Goal: Register for event/course

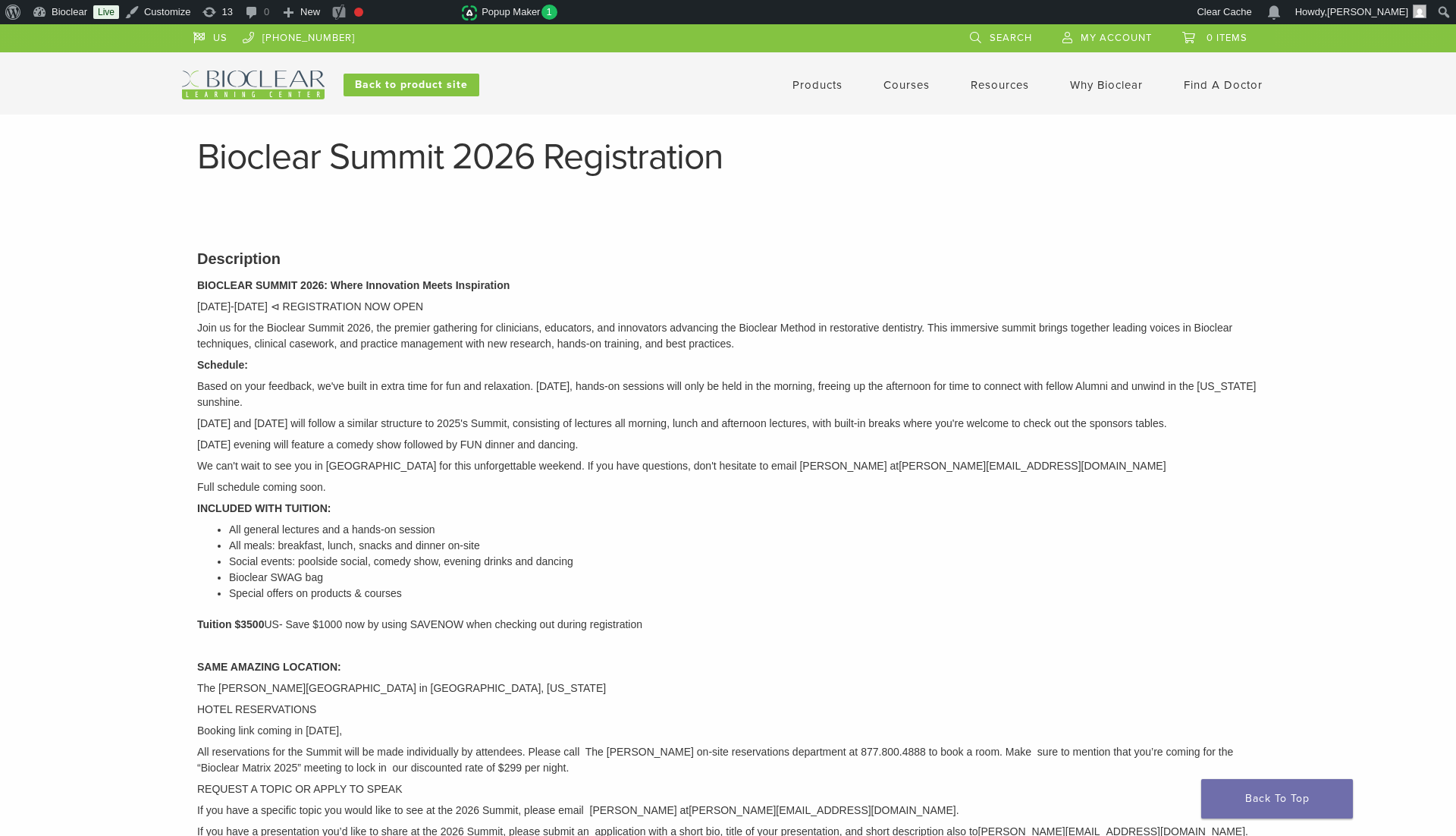
click at [226, 81] on img at bounding box center [253, 84] width 143 height 28
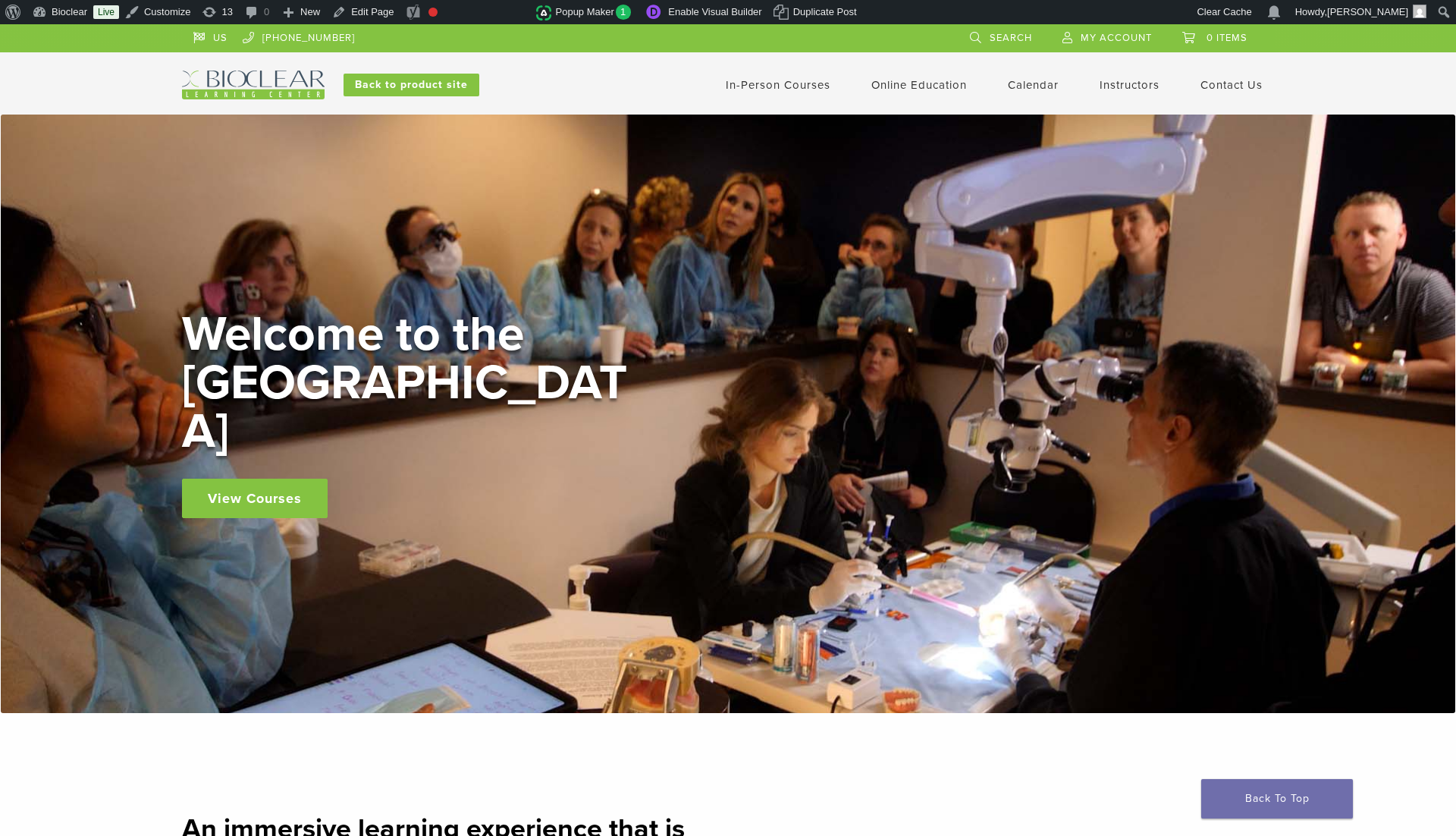
click at [776, 85] on link "In-Person Courses" at bounding box center [779, 84] width 105 height 13
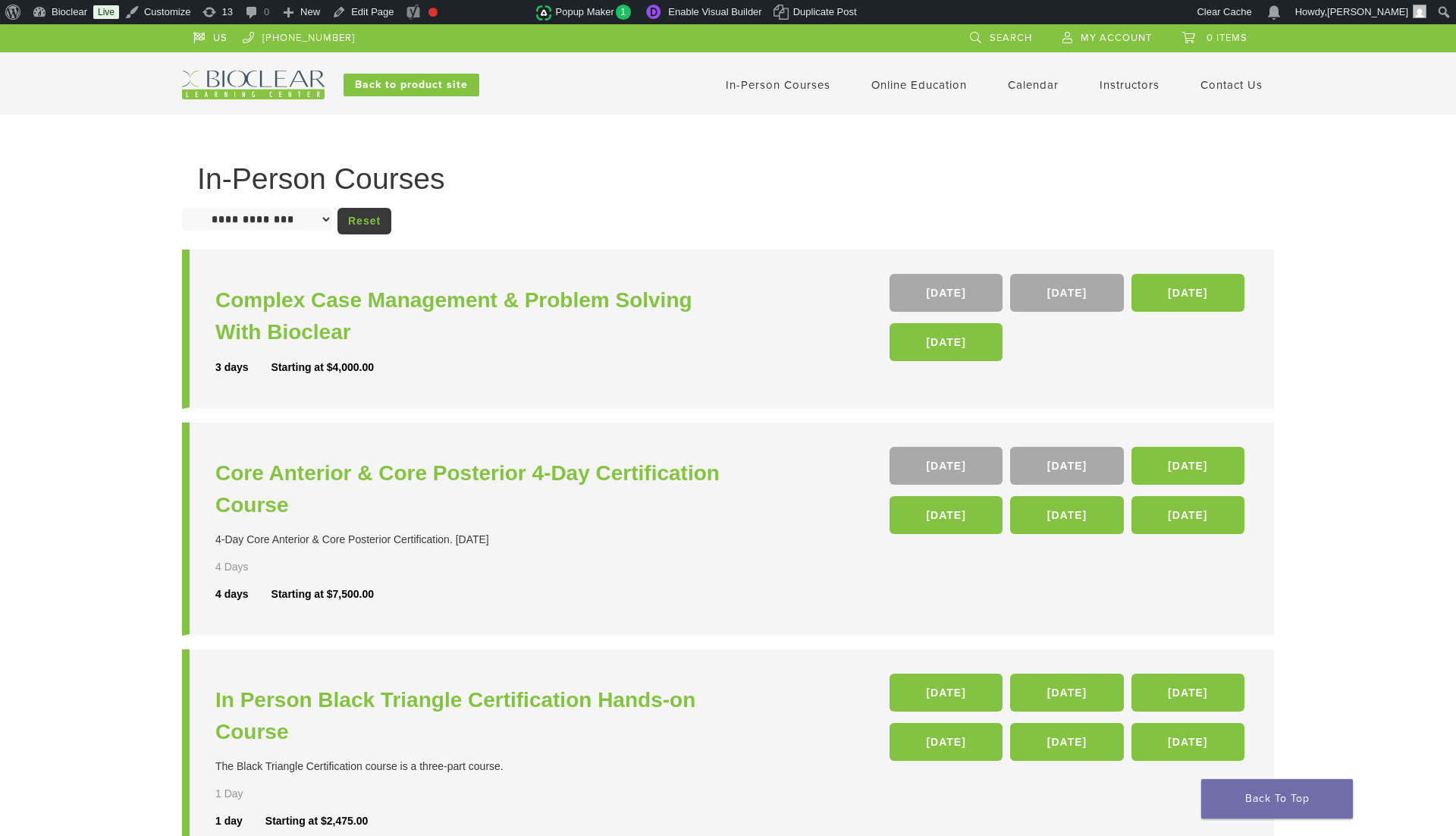
click at [734, 81] on link "In-Person Courses" at bounding box center [779, 84] width 105 height 13
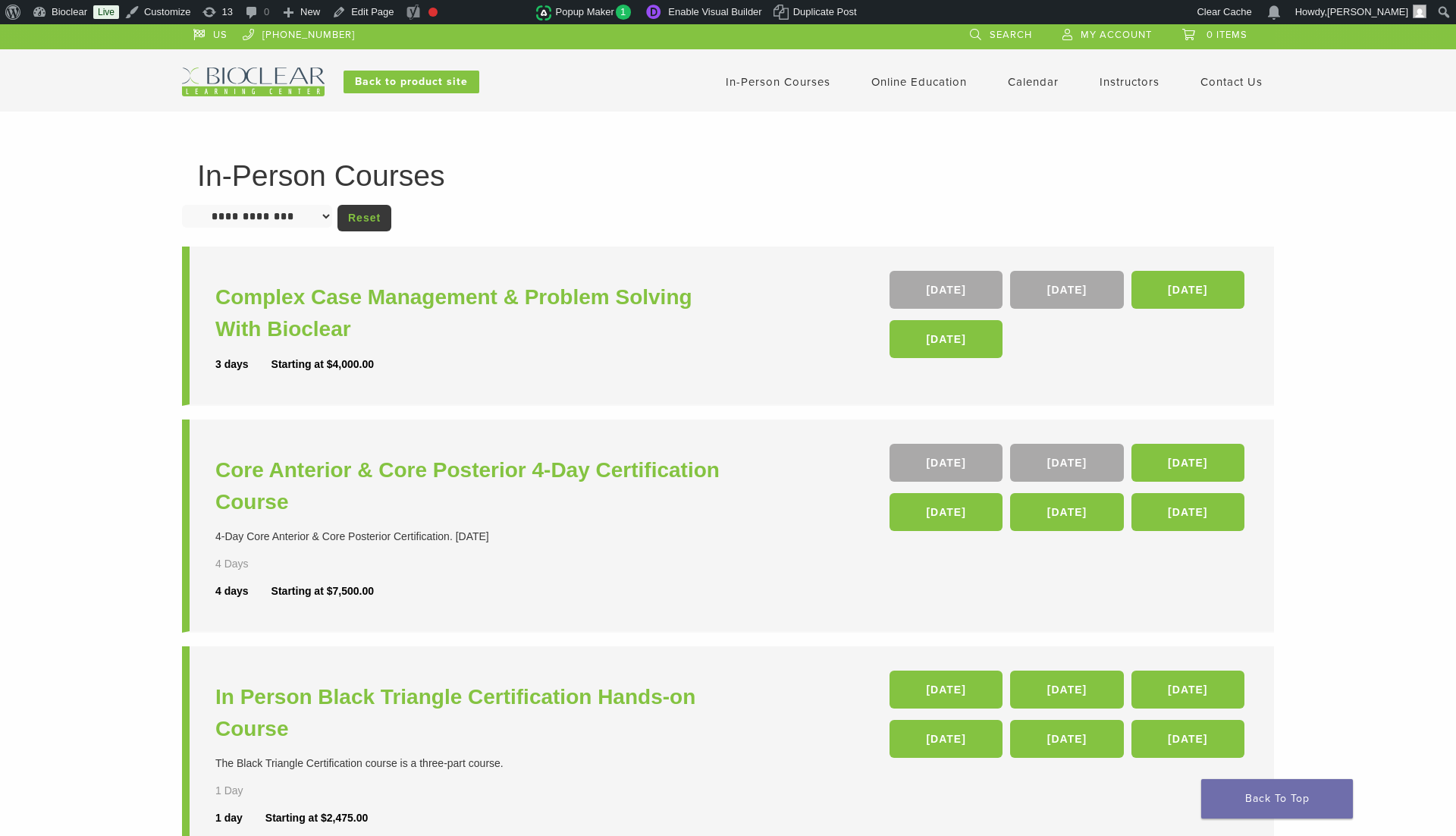
click at [1048, 83] on link "Calendar" at bounding box center [1033, 82] width 51 height 13
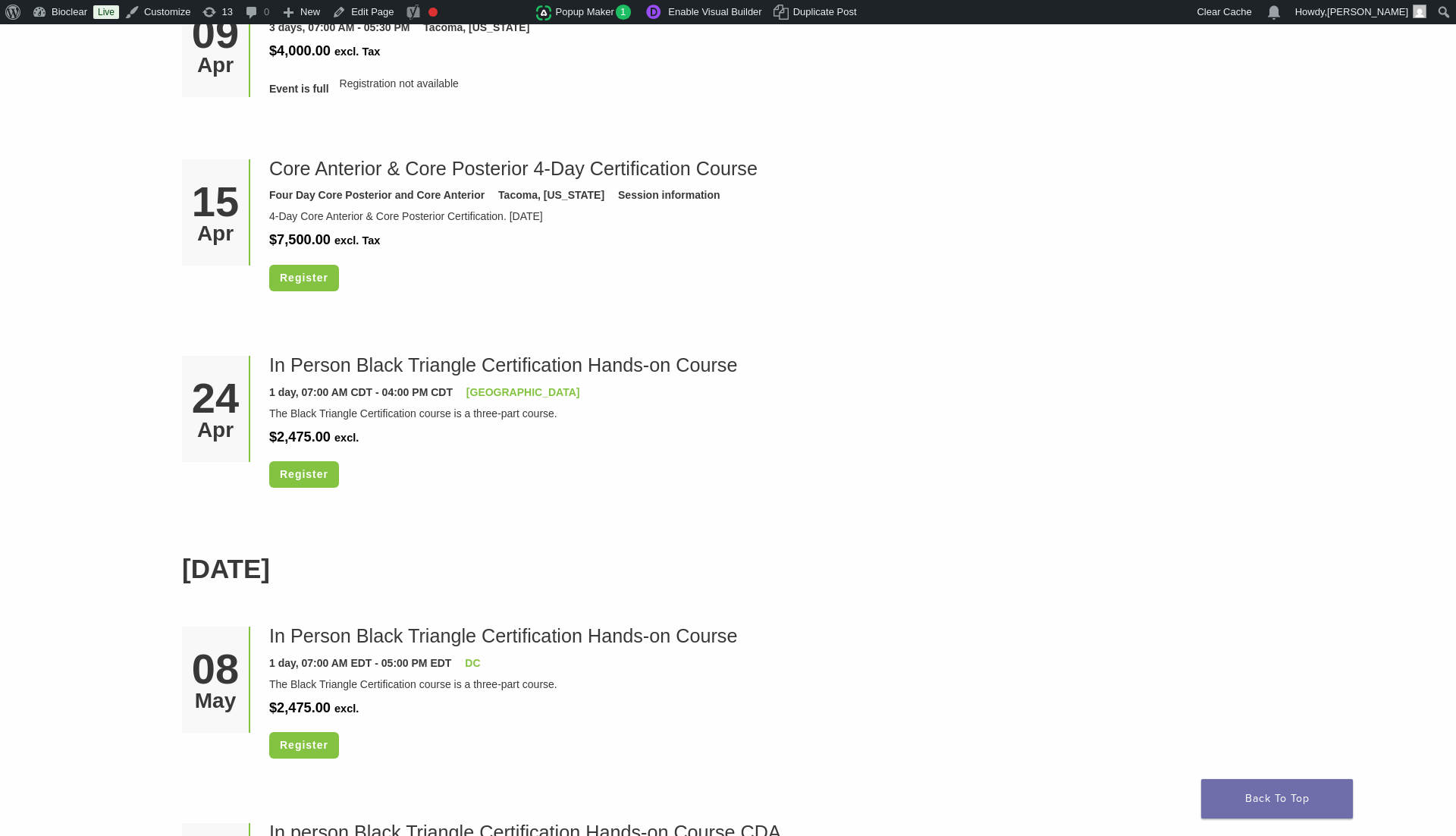
scroll to position [4265, 0]
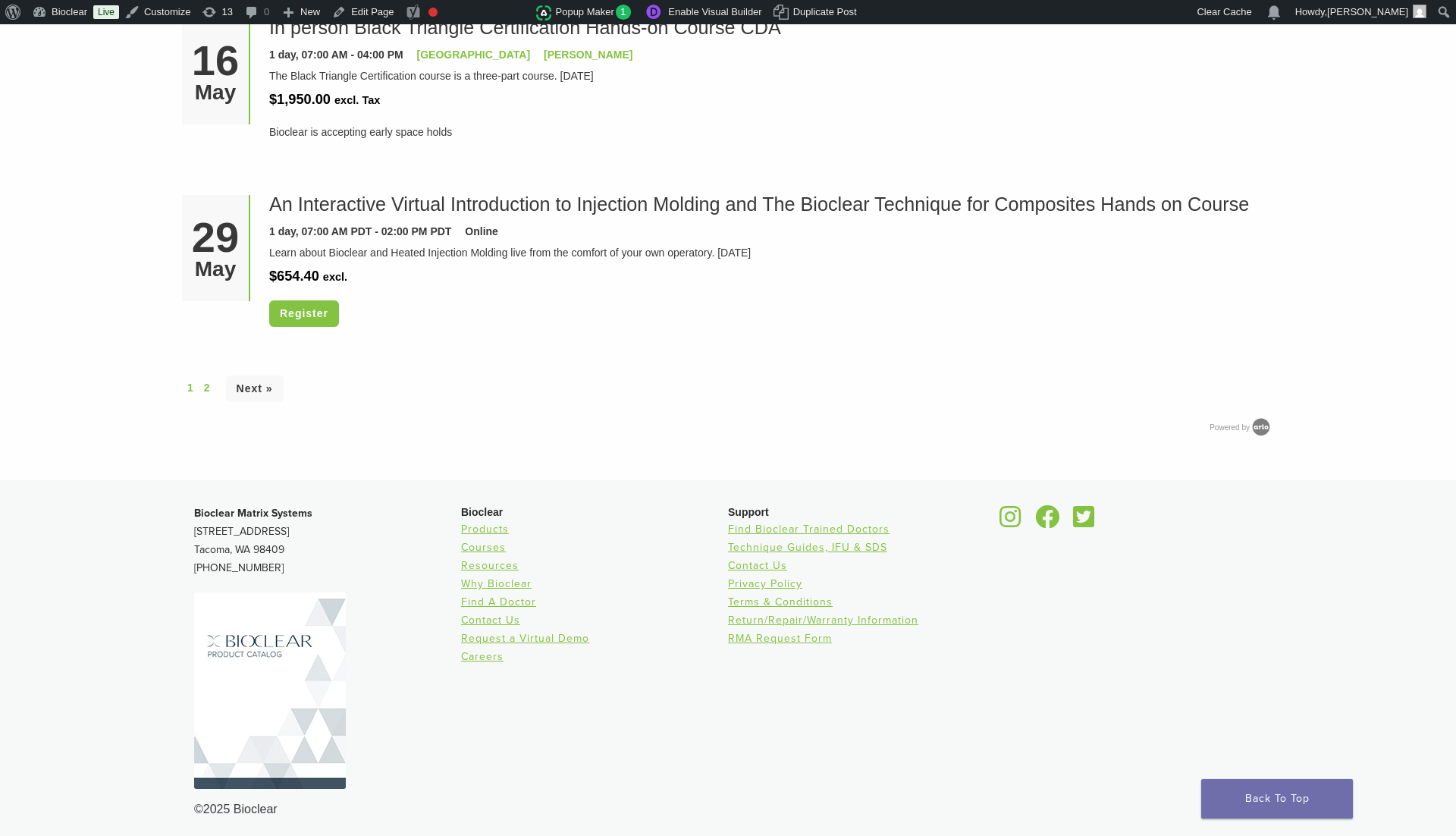
click at [203, 383] on div "1 2 Next »" at bounding box center [728, 389] width 1092 height 28
click at [206, 381] on link "2" at bounding box center [207, 388] width 6 height 16
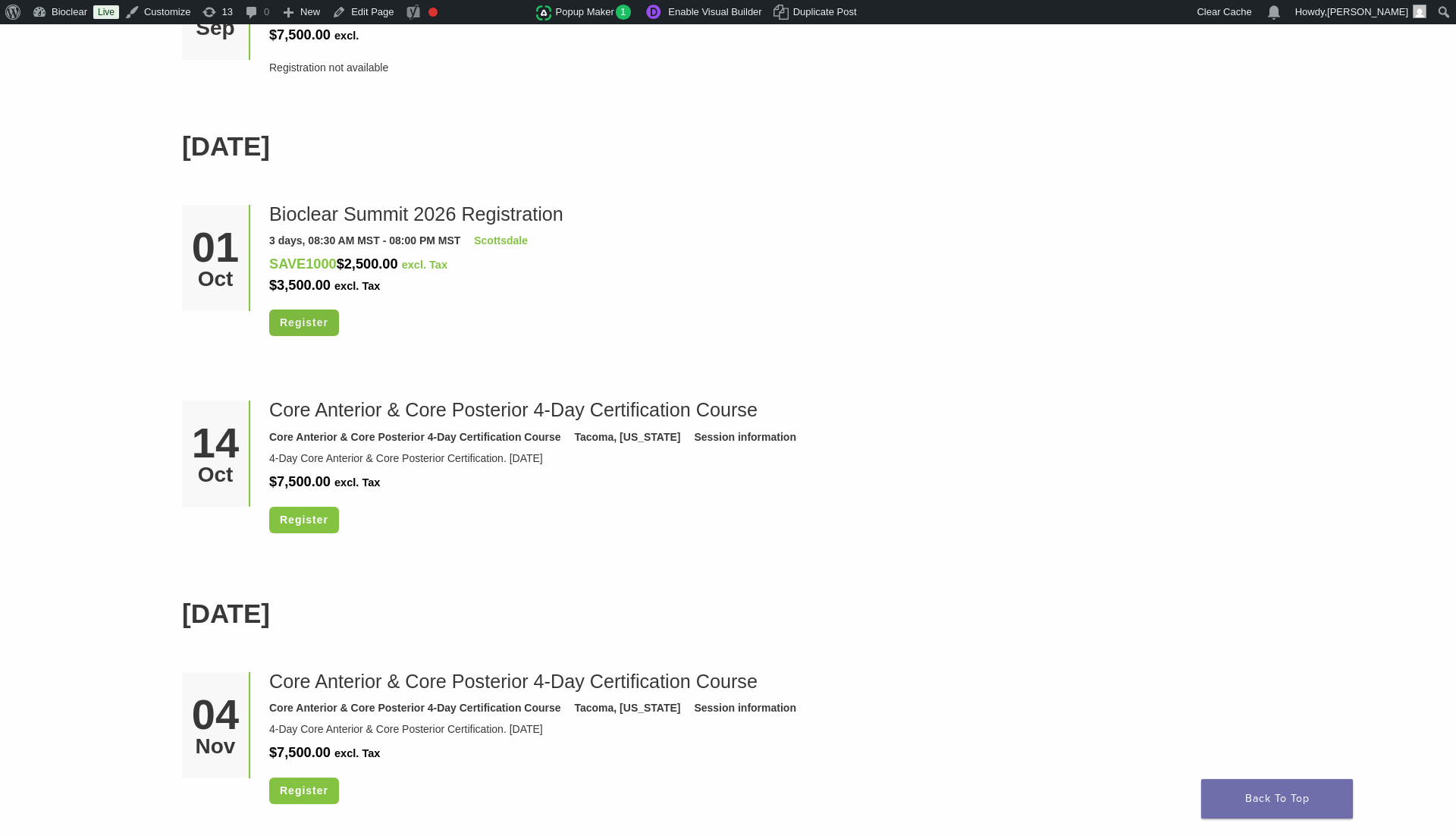
scroll to position [2127, 0]
click at [382, 215] on link "Bioclear Summit 2026 Registration" at bounding box center [416, 213] width 295 height 21
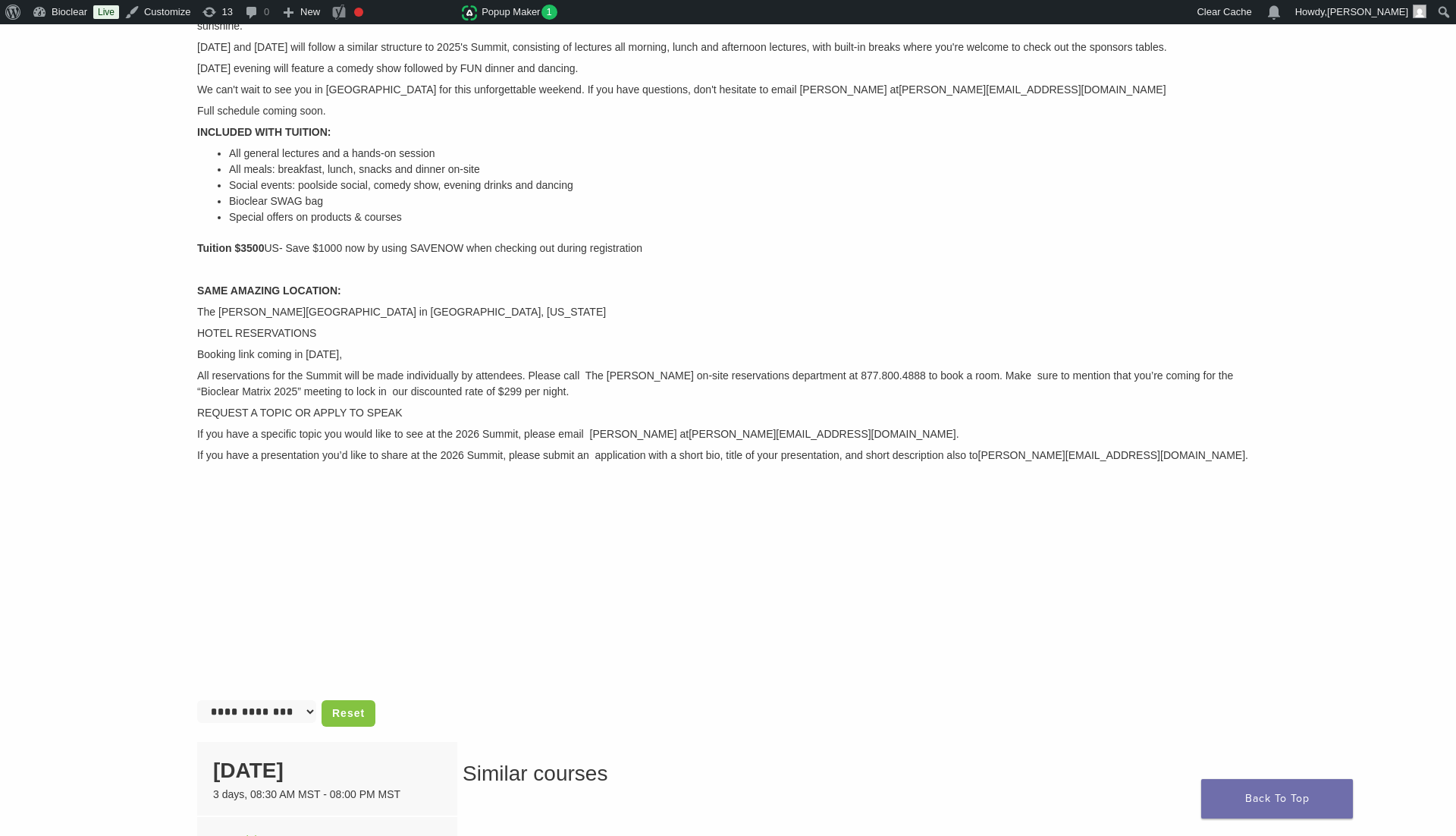
scroll to position [373, 0]
click at [361, 174] on li "All meals: breakfast, lunch, snacks and dinner on-site" at bounding box center [744, 172] width 1030 height 16
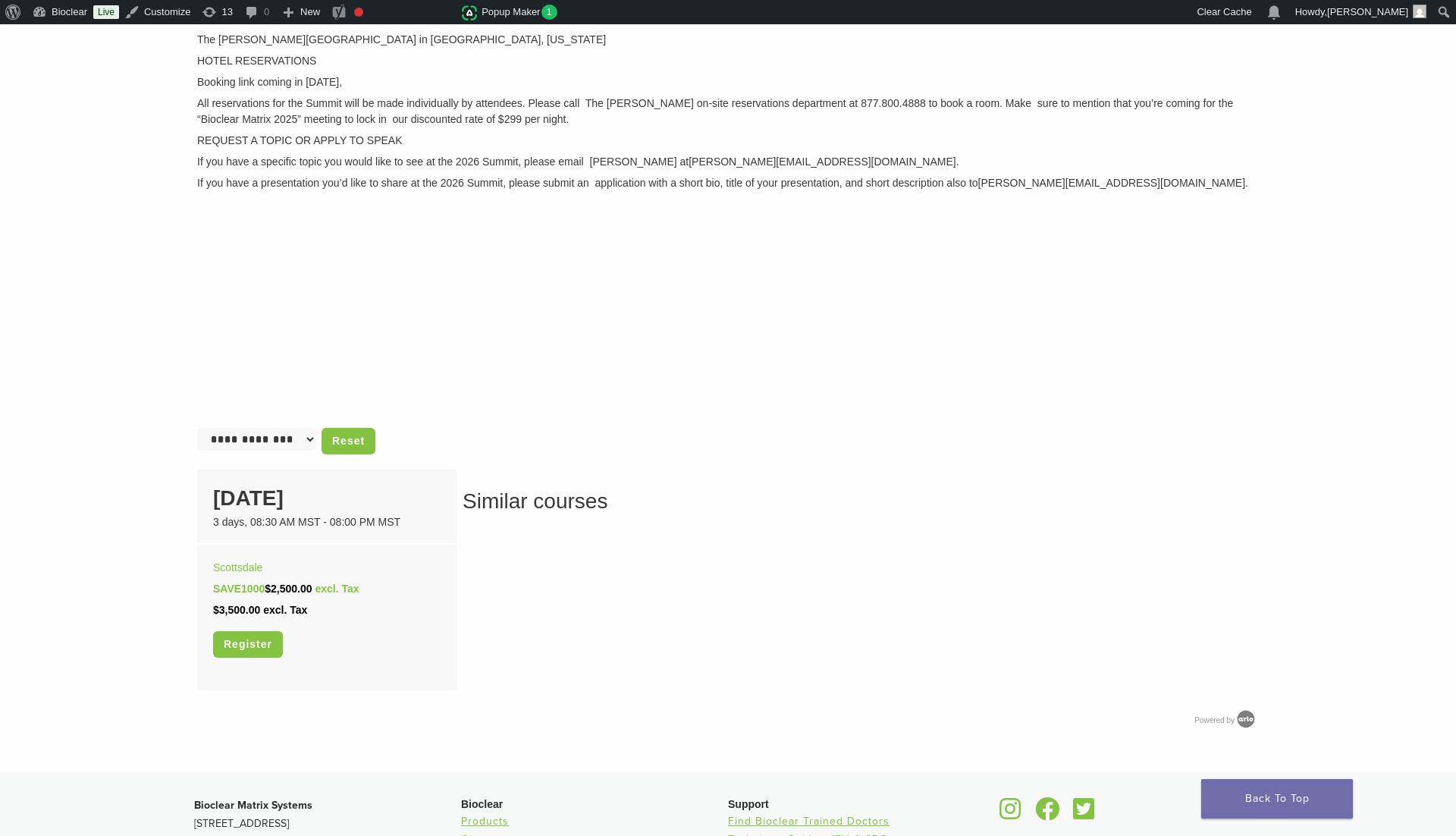
scroll to position [0, 0]
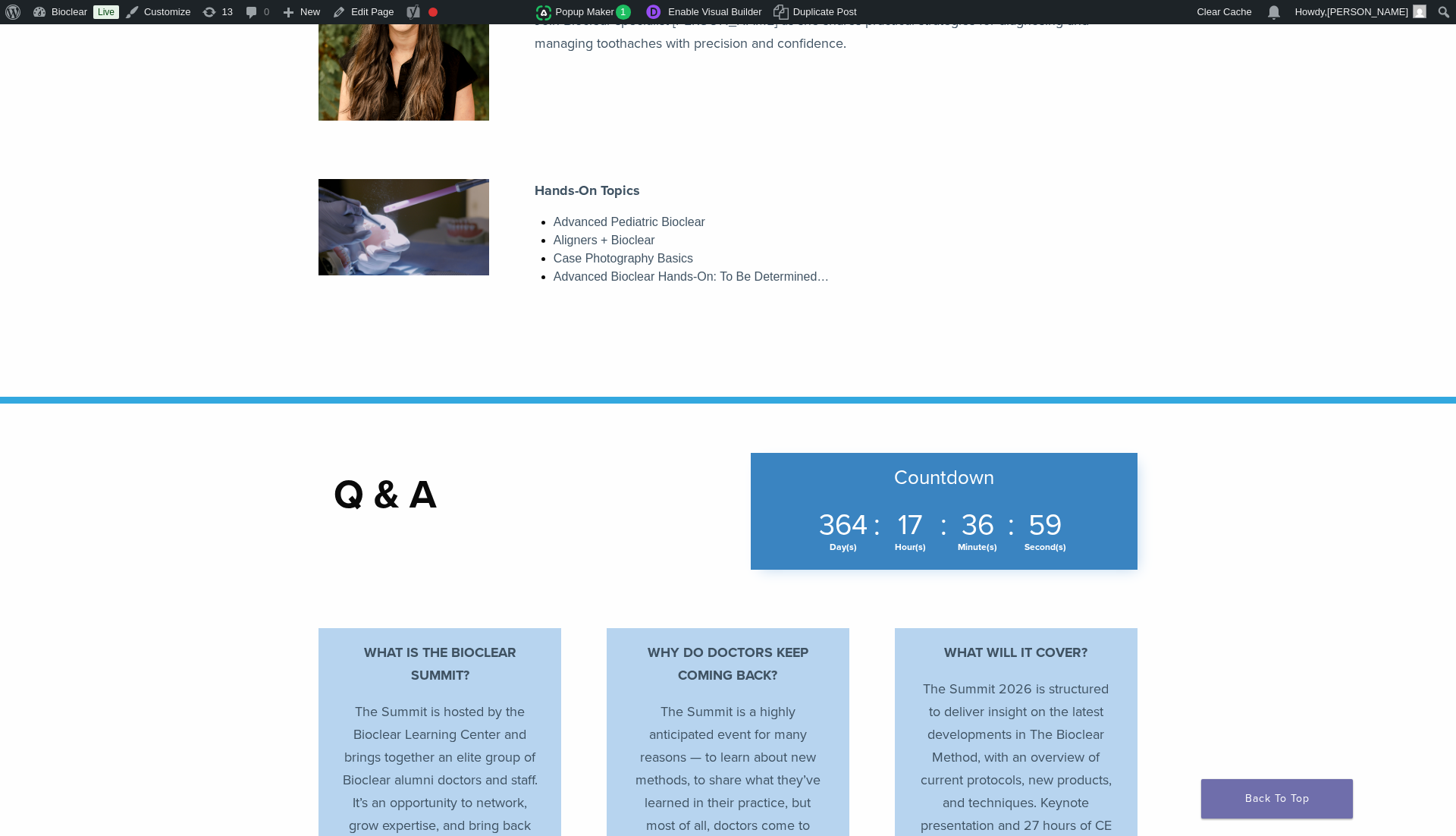
scroll to position [2344, 0]
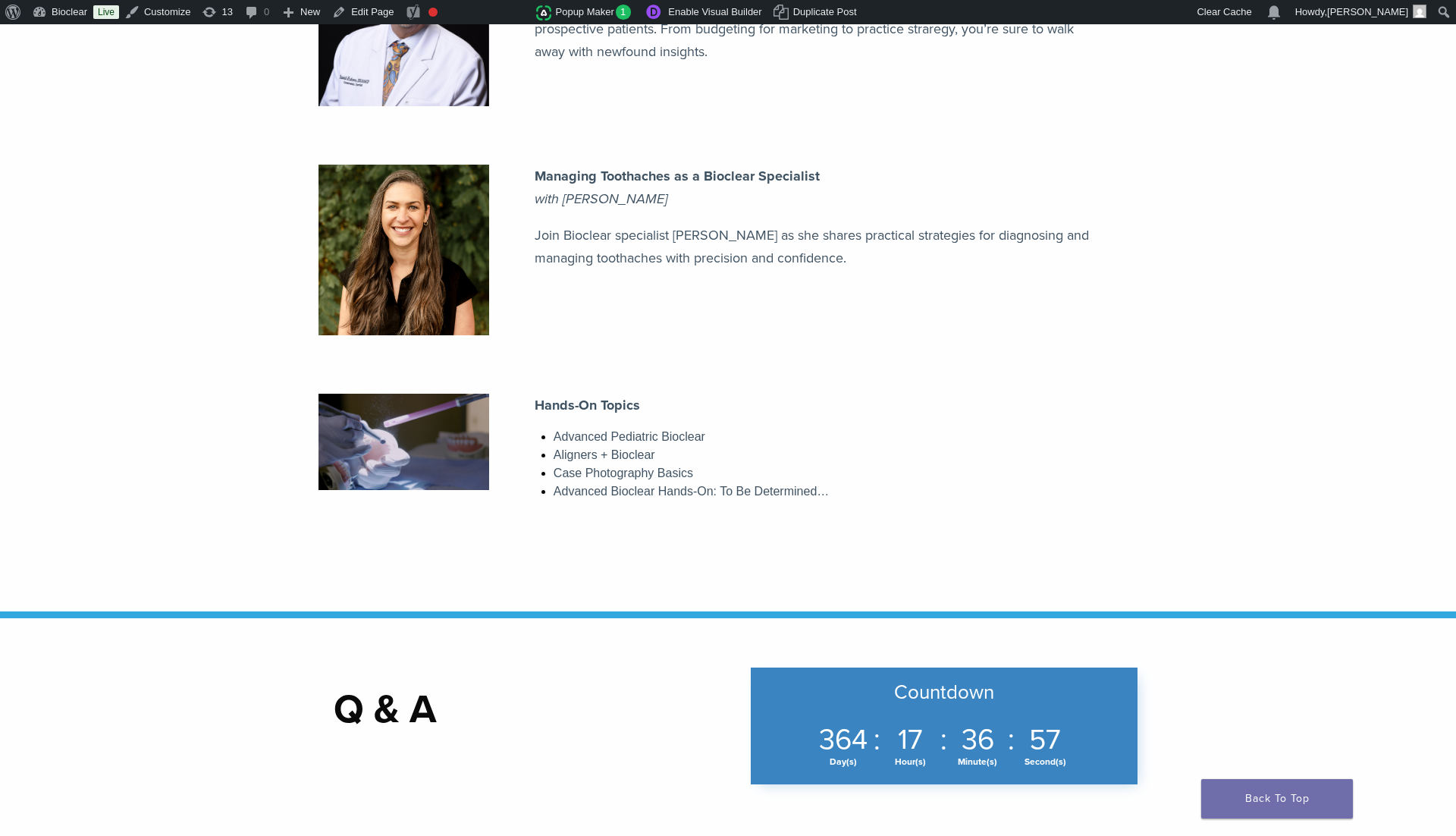
click at [718, 566] on div "Lecture & Course Highlights Interested in Presenting? LIVE: The Very Dental Pod…" at bounding box center [728, 52] width 1456 height 1120
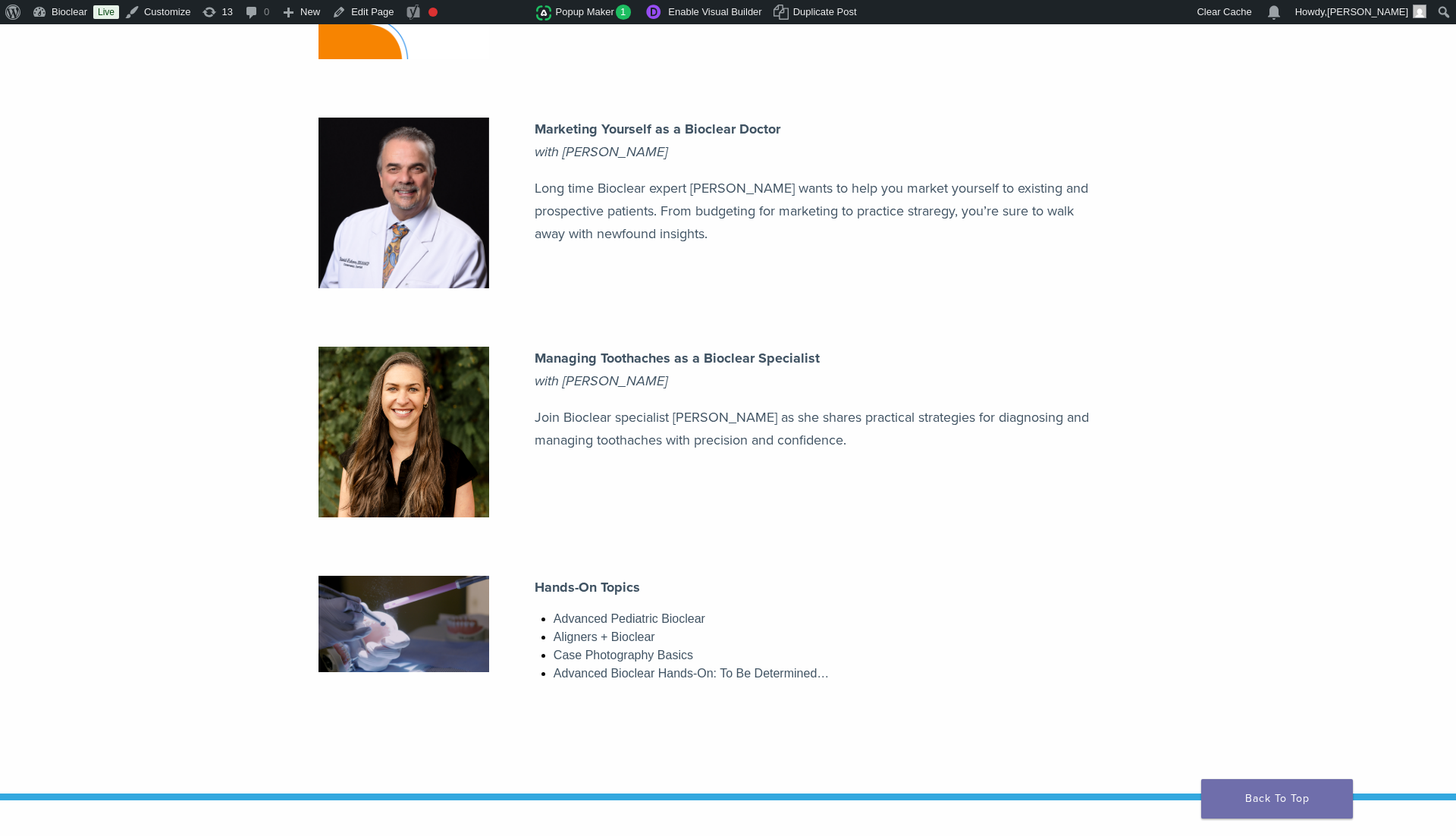
scroll to position [1745, 0]
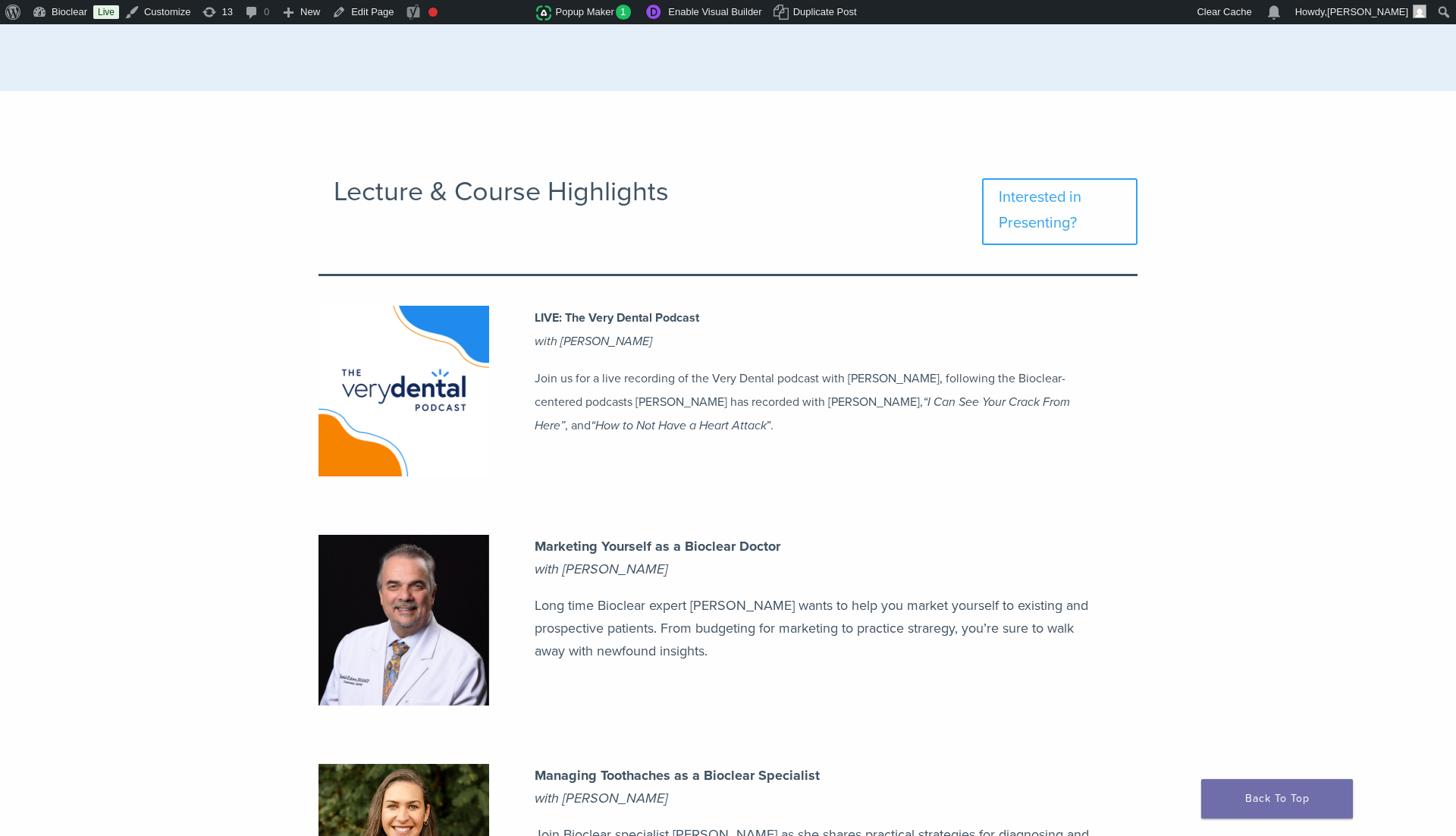
click at [637, 352] on p "LIVE: The Very Dental Podcast with [PERSON_NAME]" at bounding box center [819, 335] width 571 height 60
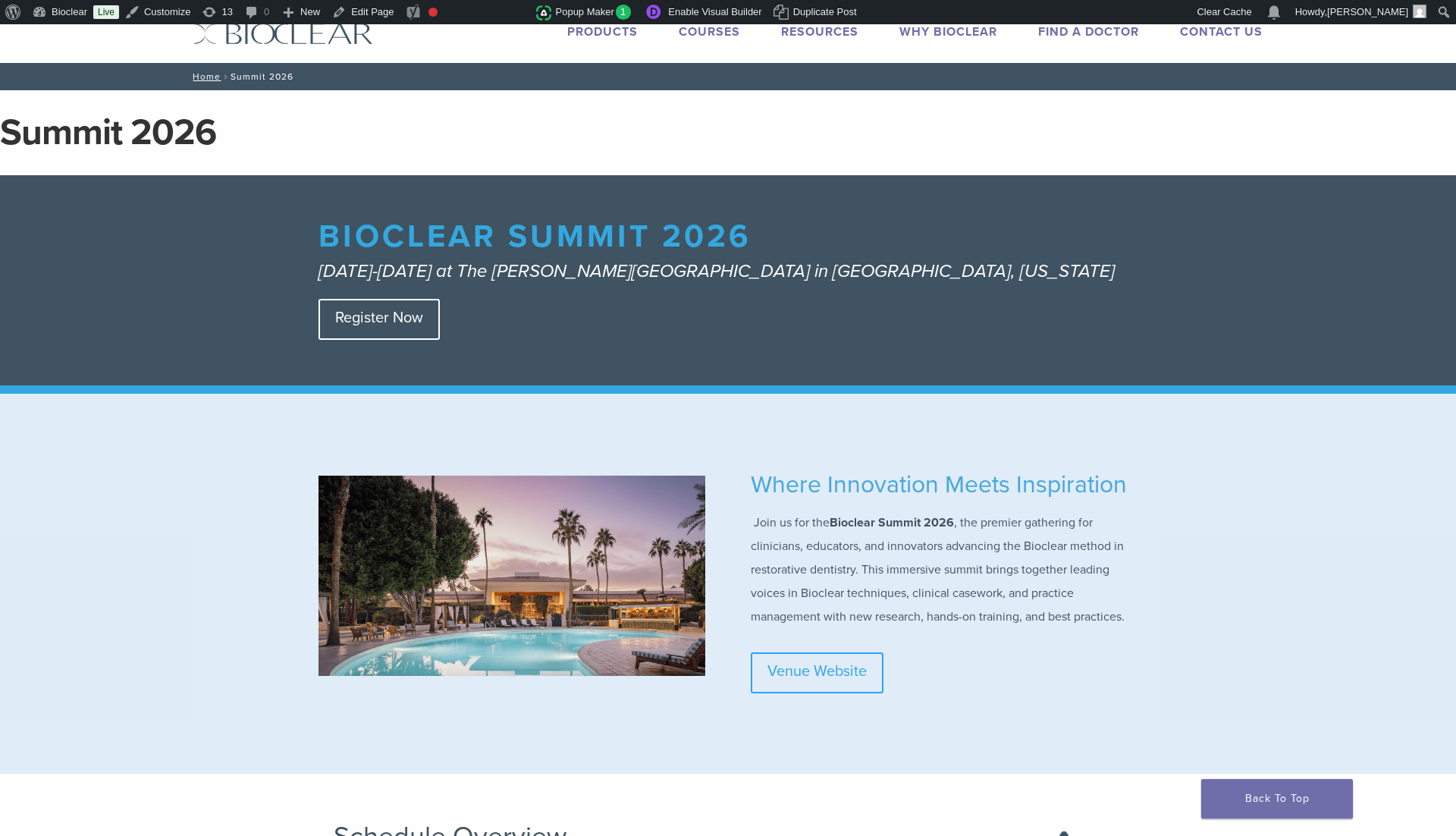
scroll to position [19, 0]
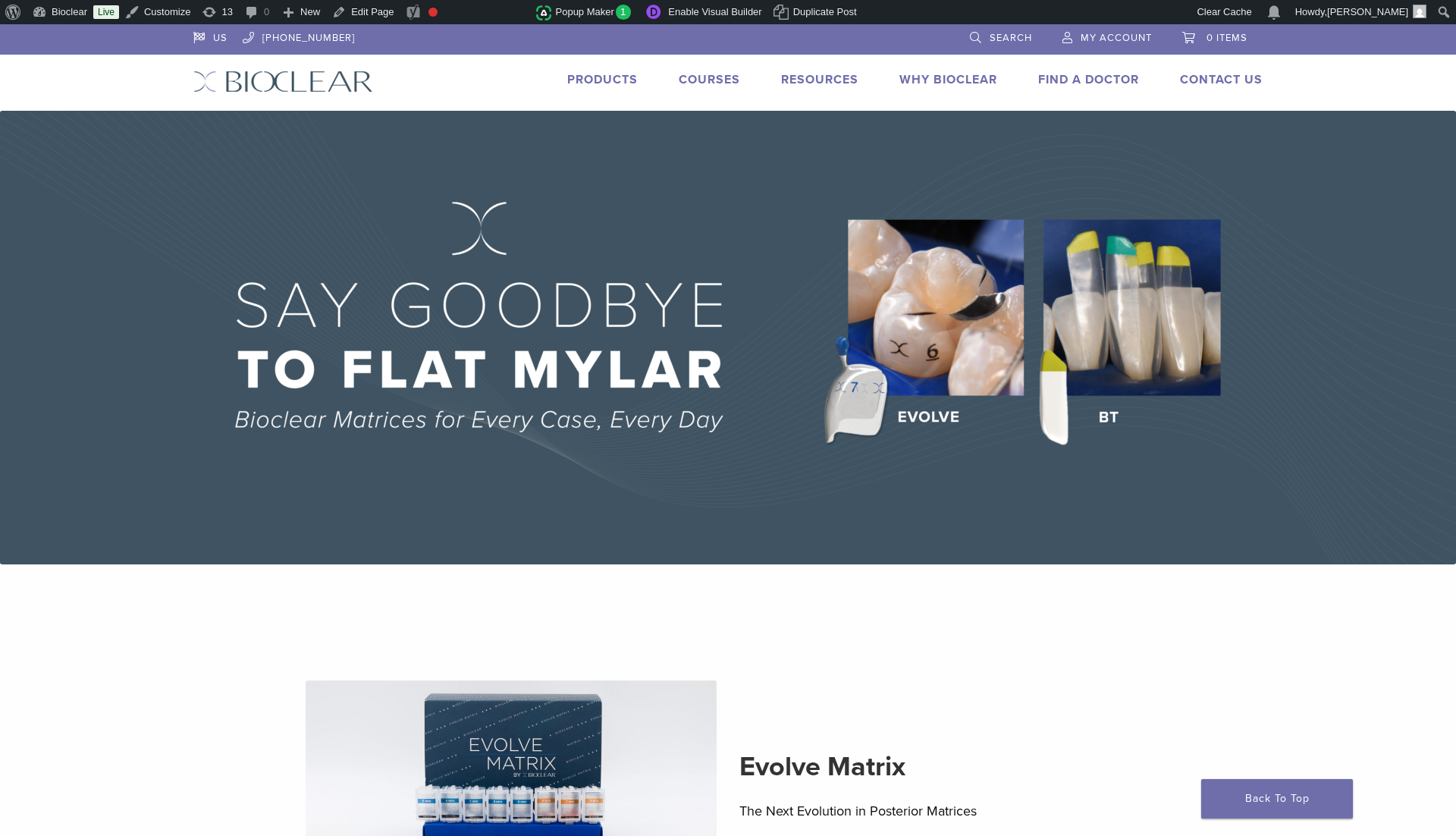
click at [724, 72] on link "Courses" at bounding box center [709, 79] width 61 height 15
